Goal: Find specific page/section: Find specific page/section

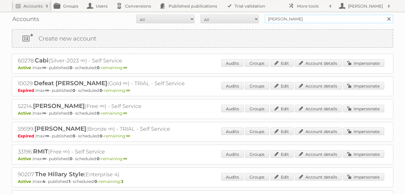
click at [283, 19] on input "[PERSON_NAME]" at bounding box center [329, 19] width 129 height 9
type input "chedraui"
click at [385, 15] on input "Search" at bounding box center [389, 19] width 9 height 9
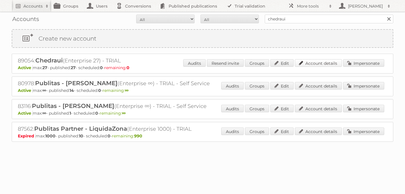
click at [318, 62] on link "Account details" at bounding box center [318, 63] width 47 height 8
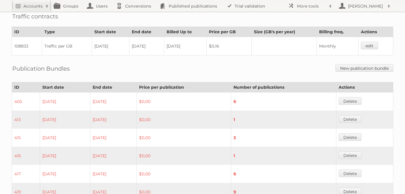
scroll to position [320, 0]
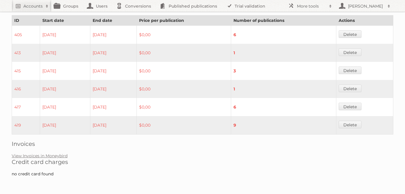
click at [55, 159] on h2 "Credit card charges" at bounding box center [203, 162] width 382 height 7
click at [56, 158] on link "View Invoices in Moneybird" at bounding box center [40, 156] width 56 height 5
